Goal: Task Accomplishment & Management: Use online tool/utility

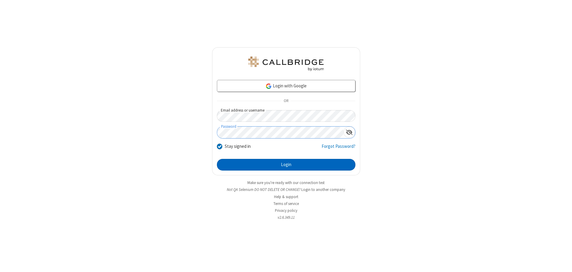
click at [286, 164] on button "Login" at bounding box center [286, 165] width 138 height 12
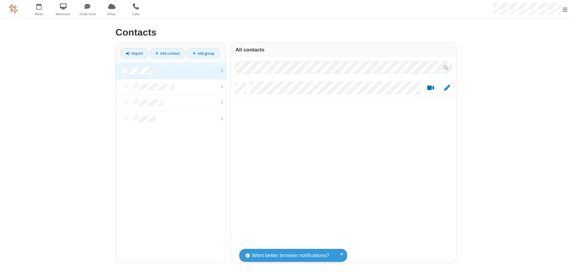
scroll to position [180, 221]
click at [171, 71] on link at bounding box center [171, 71] width 110 height 16
click at [134, 53] on link "Import" at bounding box center [134, 53] width 28 height 10
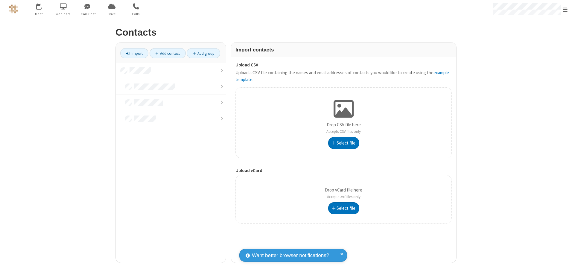
type input "C:\fakepath\contacts.vcf"
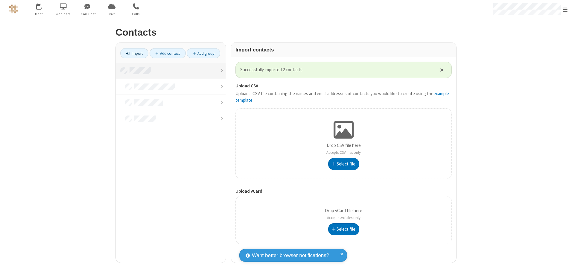
click at [171, 71] on link at bounding box center [171, 71] width 110 height 16
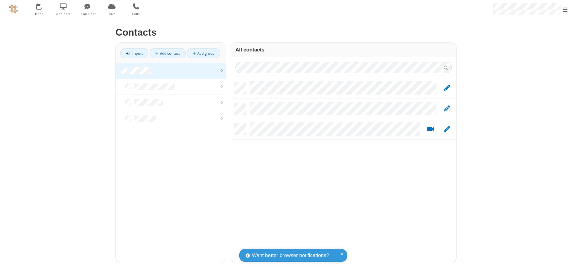
scroll to position [180, 221]
